Goal: Information Seeking & Learning: Check status

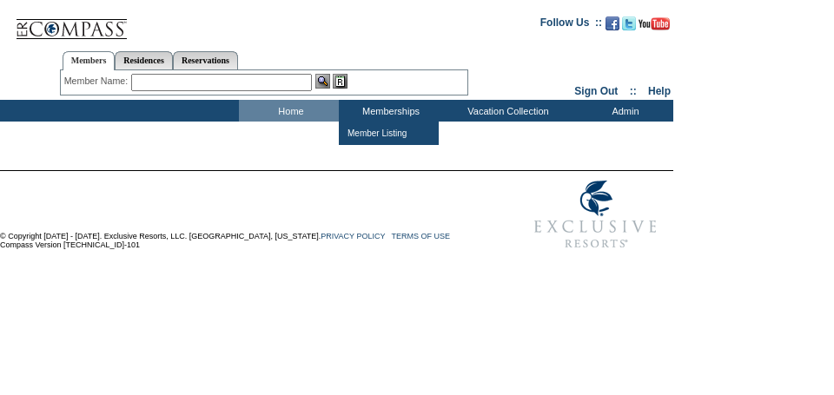
click at [261, 81] on input "text" at bounding box center [221, 82] width 181 height 17
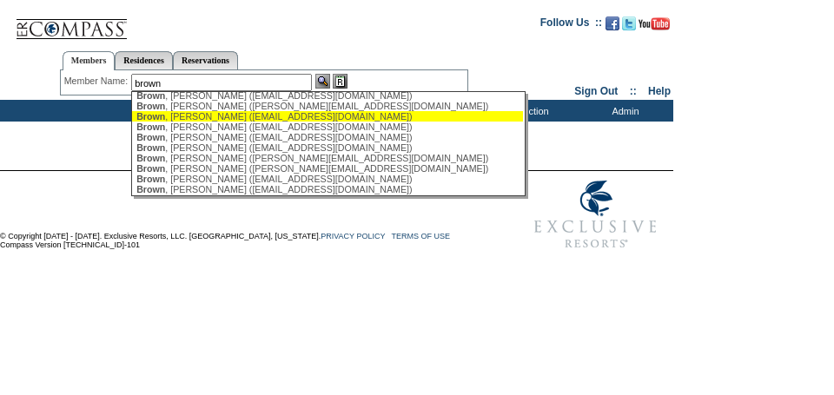
scroll to position [348, 0]
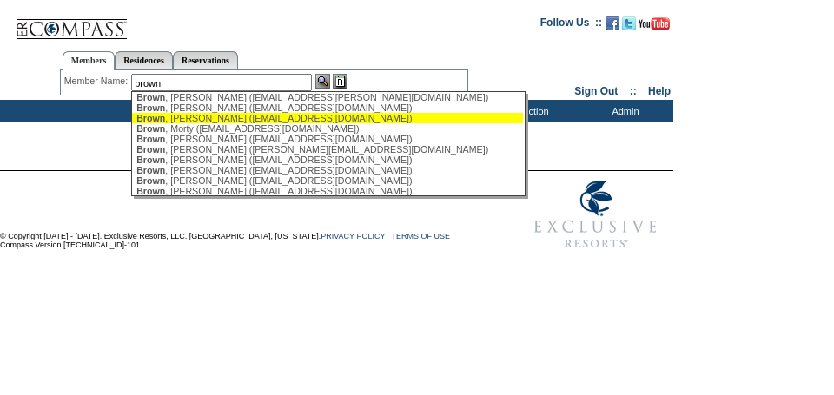
click at [246, 123] on div "Brown , Morgan (morganbrown07@hotmail.com)" at bounding box center [327, 118] width 382 height 10
type input "Brown, Morgan (morganbrown07@hotmail.com)"
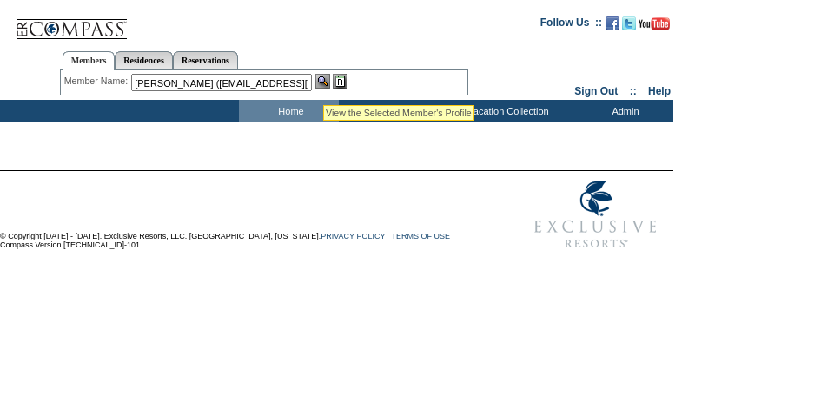
click at [323, 83] on img at bounding box center [322, 81] width 15 height 15
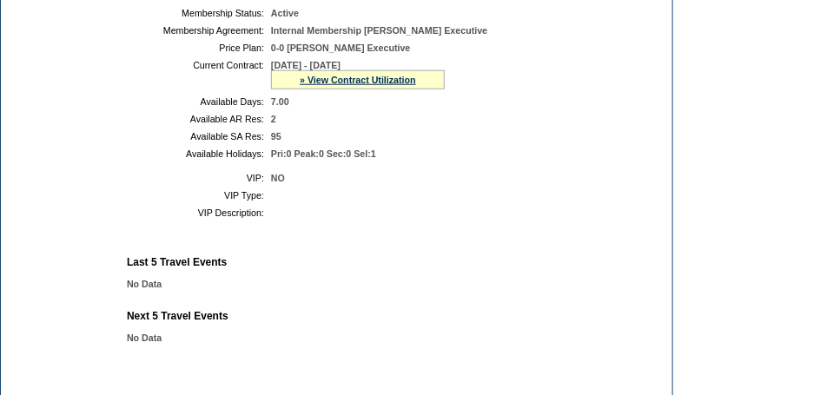
scroll to position [391, 0]
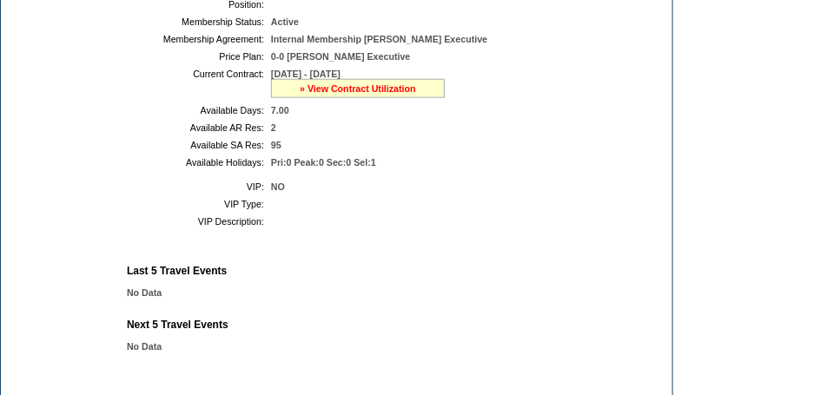
click at [356, 94] on link "» View Contract Utilization" at bounding box center [358, 88] width 116 height 10
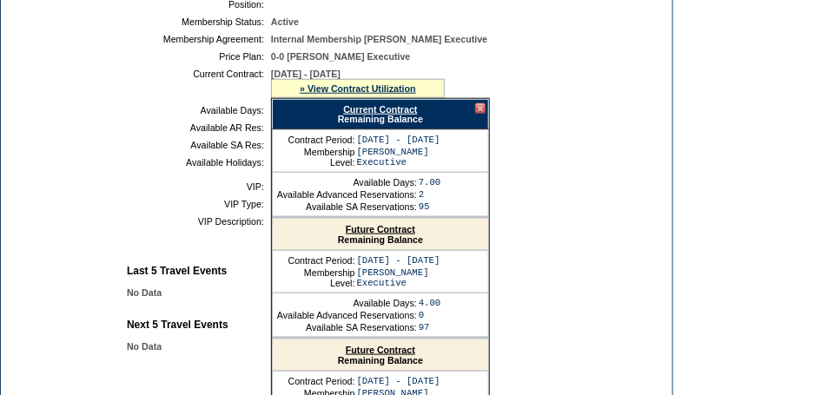
click at [366, 115] on link "Current Contract" at bounding box center [380, 109] width 74 height 10
click at [482, 114] on div at bounding box center [480, 108] width 10 height 10
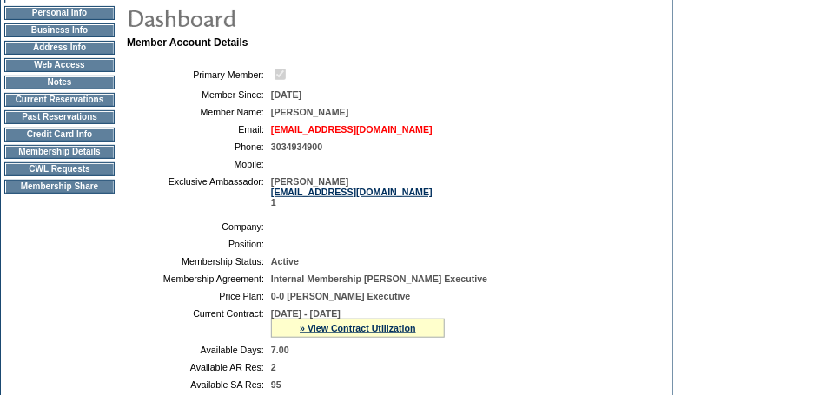
scroll to position [74, 0]
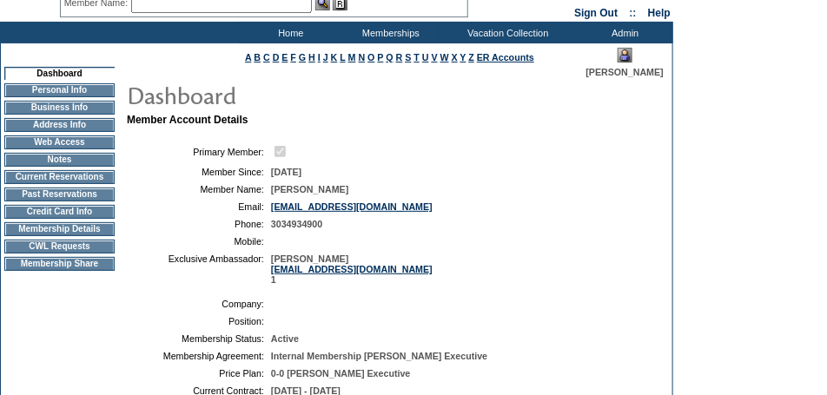
click at [90, 182] on td "Current Reservations" at bounding box center [59, 177] width 110 height 14
